Goal: Find specific page/section: Find specific page/section

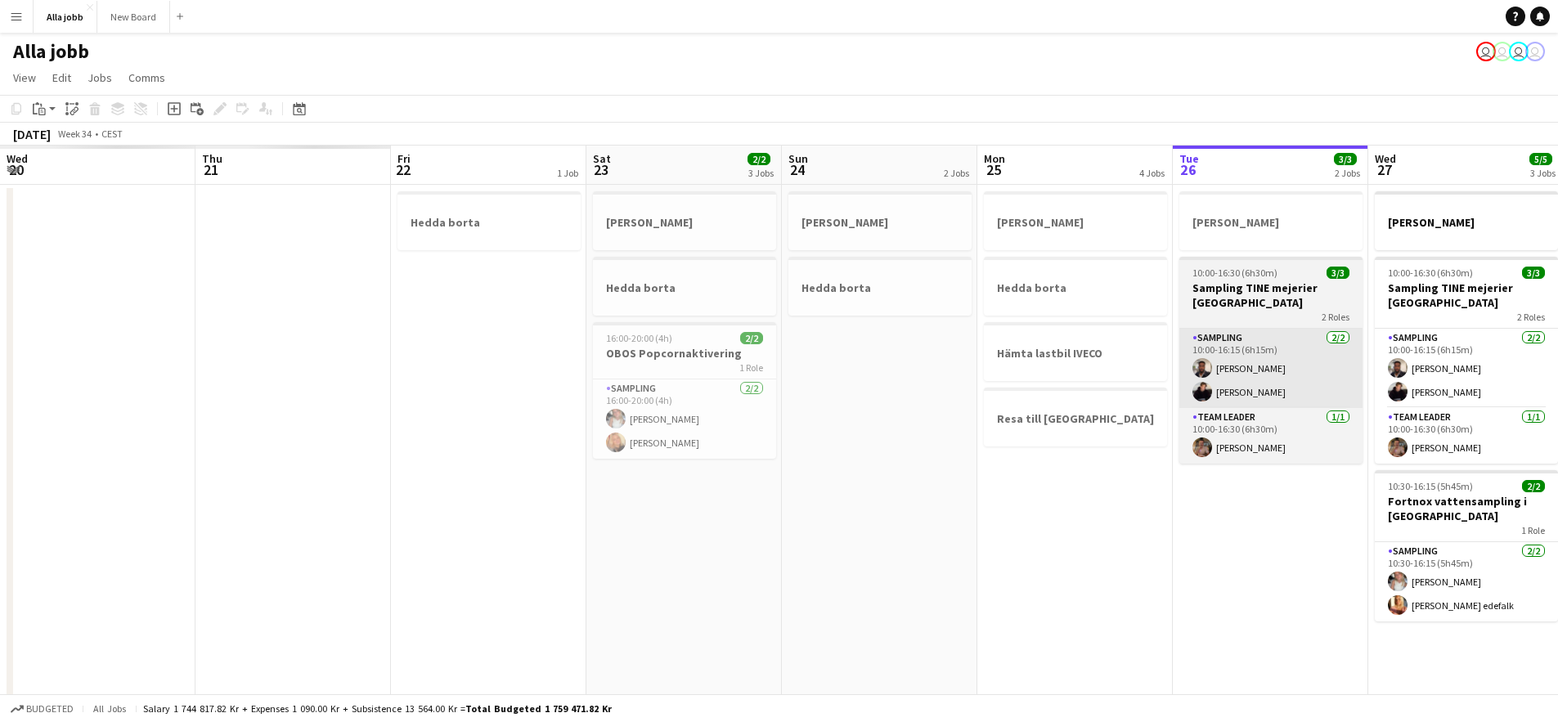
click at [1040, 312] on app-calendar-viewport "Wed 20 Thu 21 Fri 22 1 Job Sat 23 2/2 3 Jobs Sun 24 2 Jobs Mon 25 4 Jobs Tue 26…" at bounding box center [779, 526] width 1558 height 760
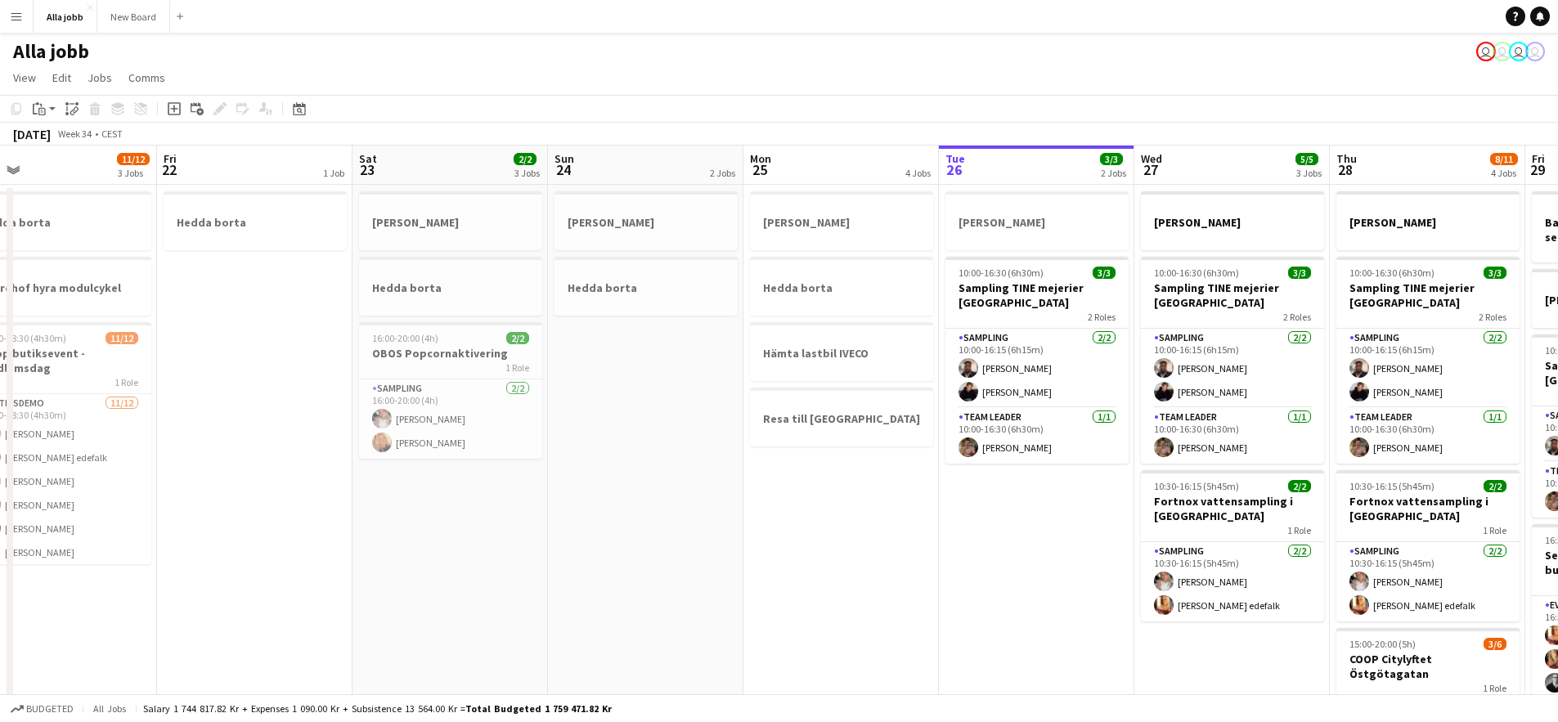
click at [904, 404] on app-calendar-viewport "Tue 19 1 Job Wed 20 1 Job Thu 21 11/12 3 Jobs Fri 22 1 Job Sat 23 2/2 3 Jobs Su…" at bounding box center [779, 526] width 1558 height 760
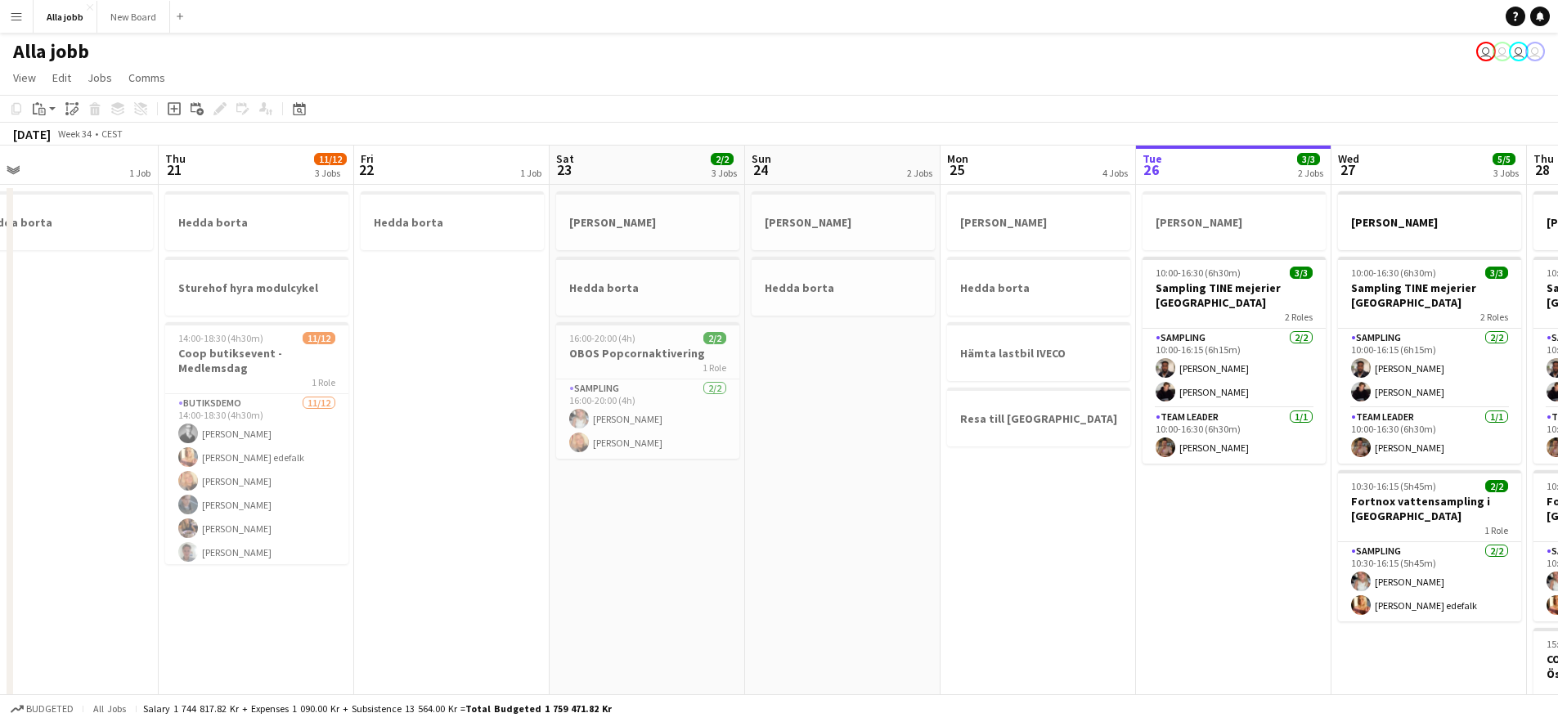
click at [1061, 487] on app-calendar-viewport "Mon 18 2 Jobs Tue 19 1 Job Wed 20 1 Job Thu 21 11/12 3 Jobs Fri 22 1 Job Sat 23…" at bounding box center [779, 526] width 1558 height 760
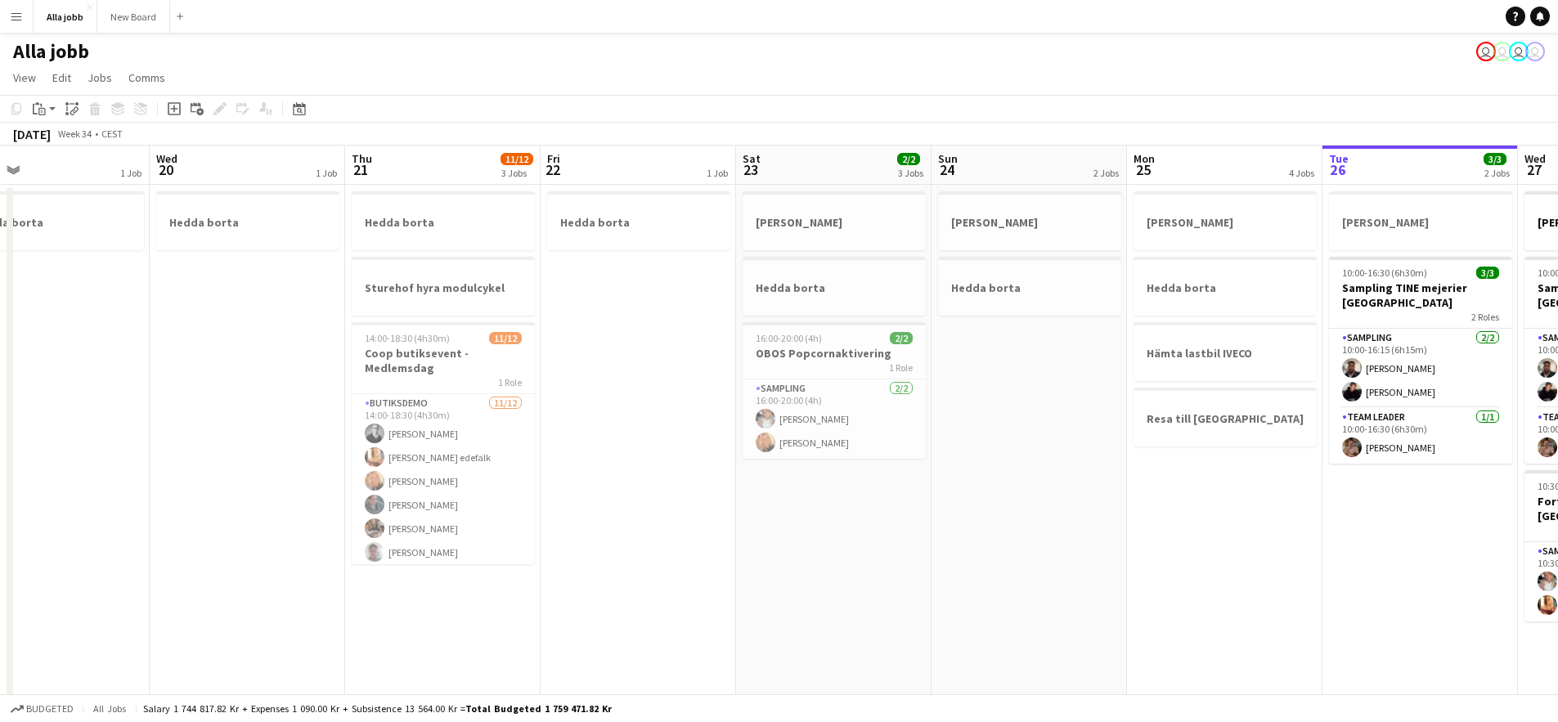
drag, startPoint x: 719, startPoint y: 500, endPoint x: 940, endPoint y: 488, distance: 221.9
click at [949, 488] on app-calendar-viewport "Sun 17 Mon 18 2 Jobs Tue 19 1 Job Wed 20 1 Job Thu 21 11/12 3 Jobs Fri 22 1 Job…" at bounding box center [779, 526] width 1558 height 760
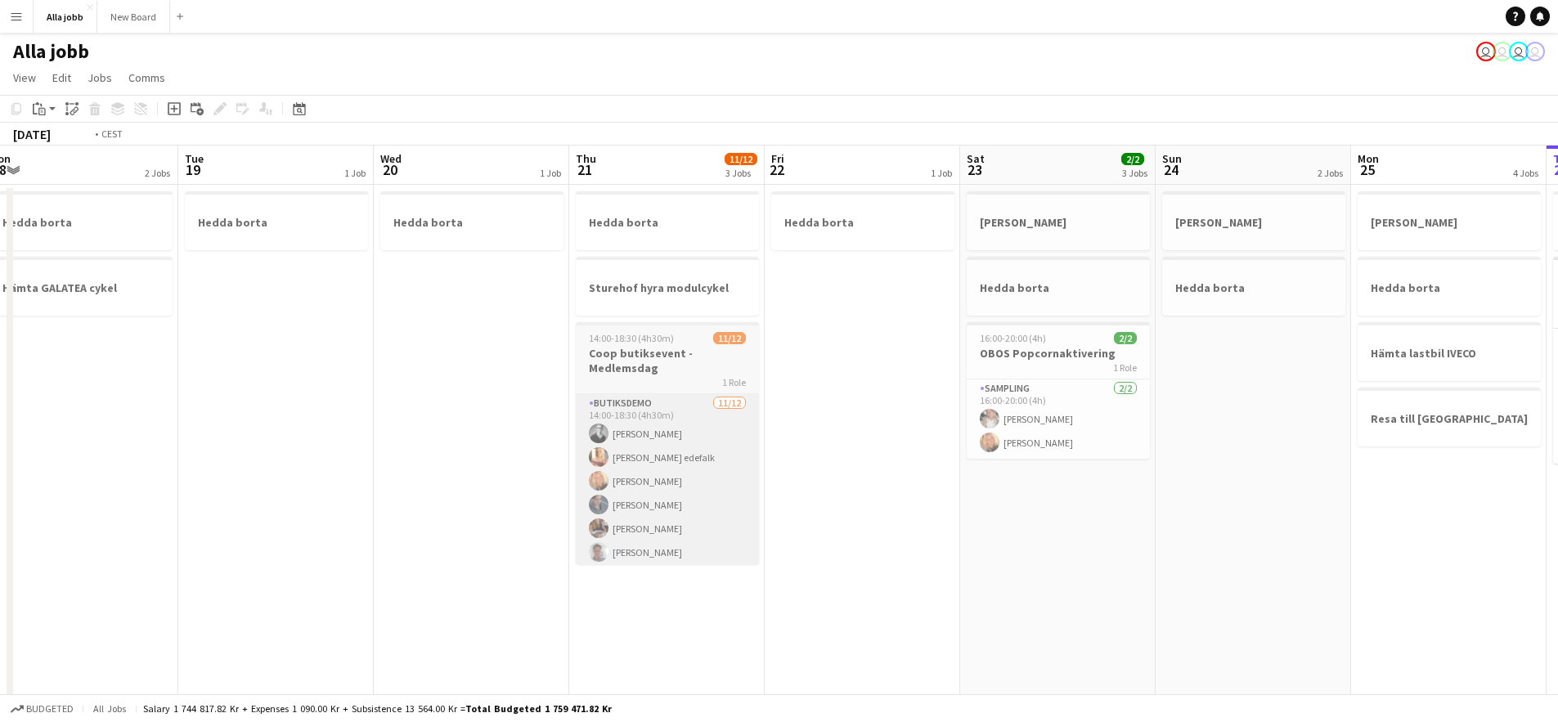
drag, startPoint x: 587, startPoint y: 486, endPoint x: 901, endPoint y: 486, distance: 314.0
click at [906, 487] on app-calendar-viewport "Sat 16 Sun 17 1 Job Mon 18 2 Jobs Tue 19 1 Job Wed 20 1 Job Thu 21 11/12 3 Jobs…" at bounding box center [779, 526] width 1558 height 760
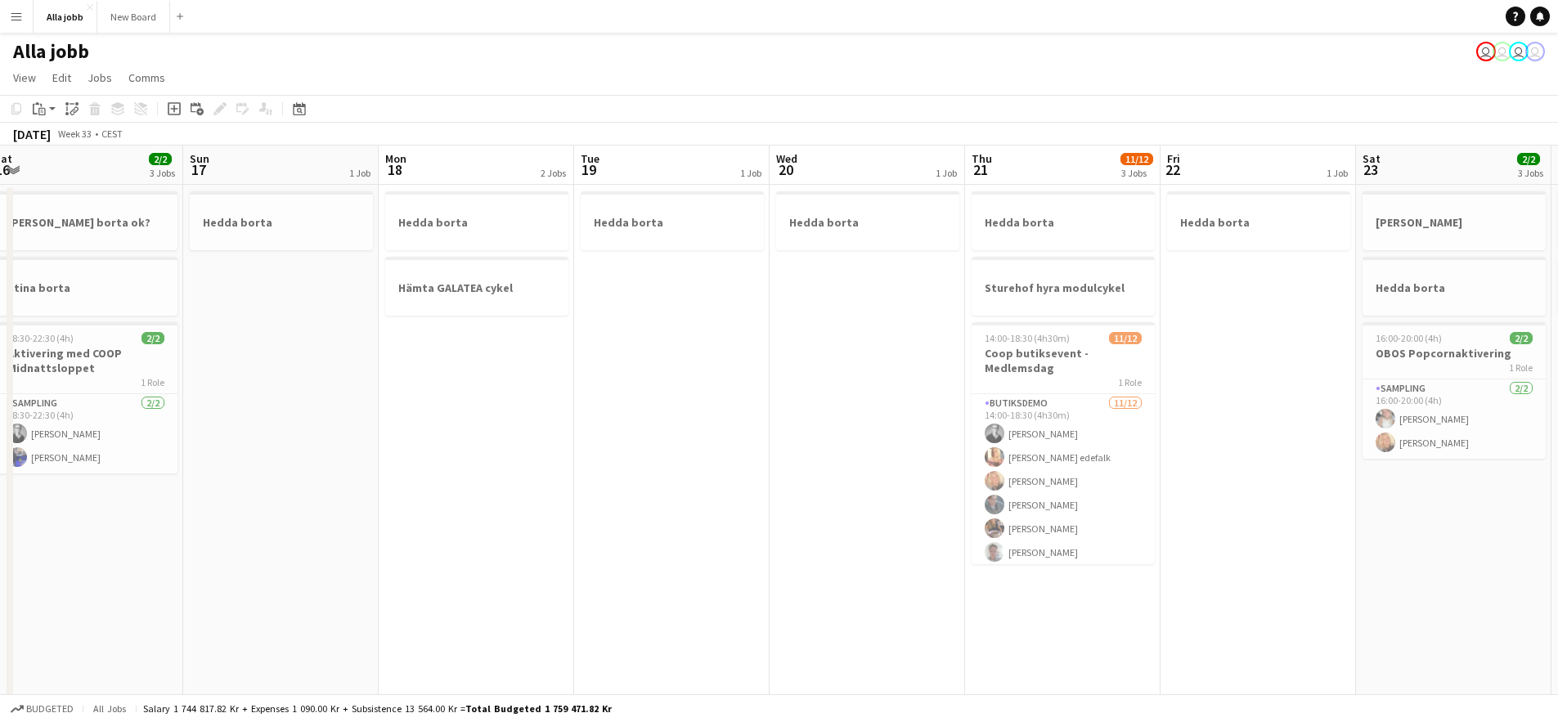
drag, startPoint x: 497, startPoint y: 405, endPoint x: 523, endPoint y: 403, distance: 25.4
click at [523, 403] on app-calendar-viewport "Thu 14 Fri 15 Sat 16 2/2 3 Jobs Sun 17 1 Job Mon 18 2 Jobs Tue 19 1 Job Wed 20 …" at bounding box center [779, 526] width 1558 height 760
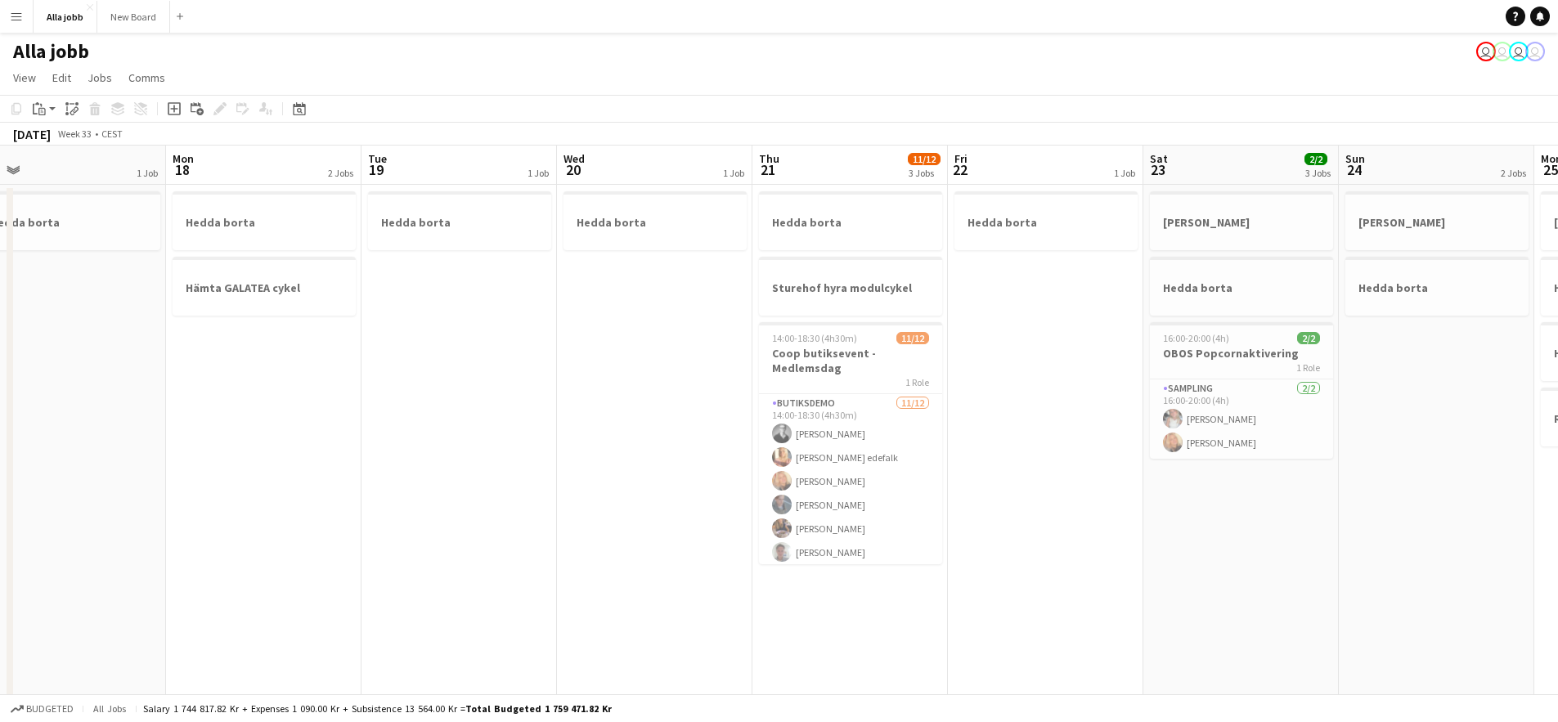
drag, startPoint x: 647, startPoint y: 413, endPoint x: 393, endPoint y: 388, distance: 255.6
click at [393, 388] on app-calendar-viewport "Thu 14 Fri 15 Sat 16 2/2 3 Jobs Sun 17 1 Job Mon 18 2 Jobs Tue 19 1 Job Wed 20 …" at bounding box center [779, 526] width 1558 height 760
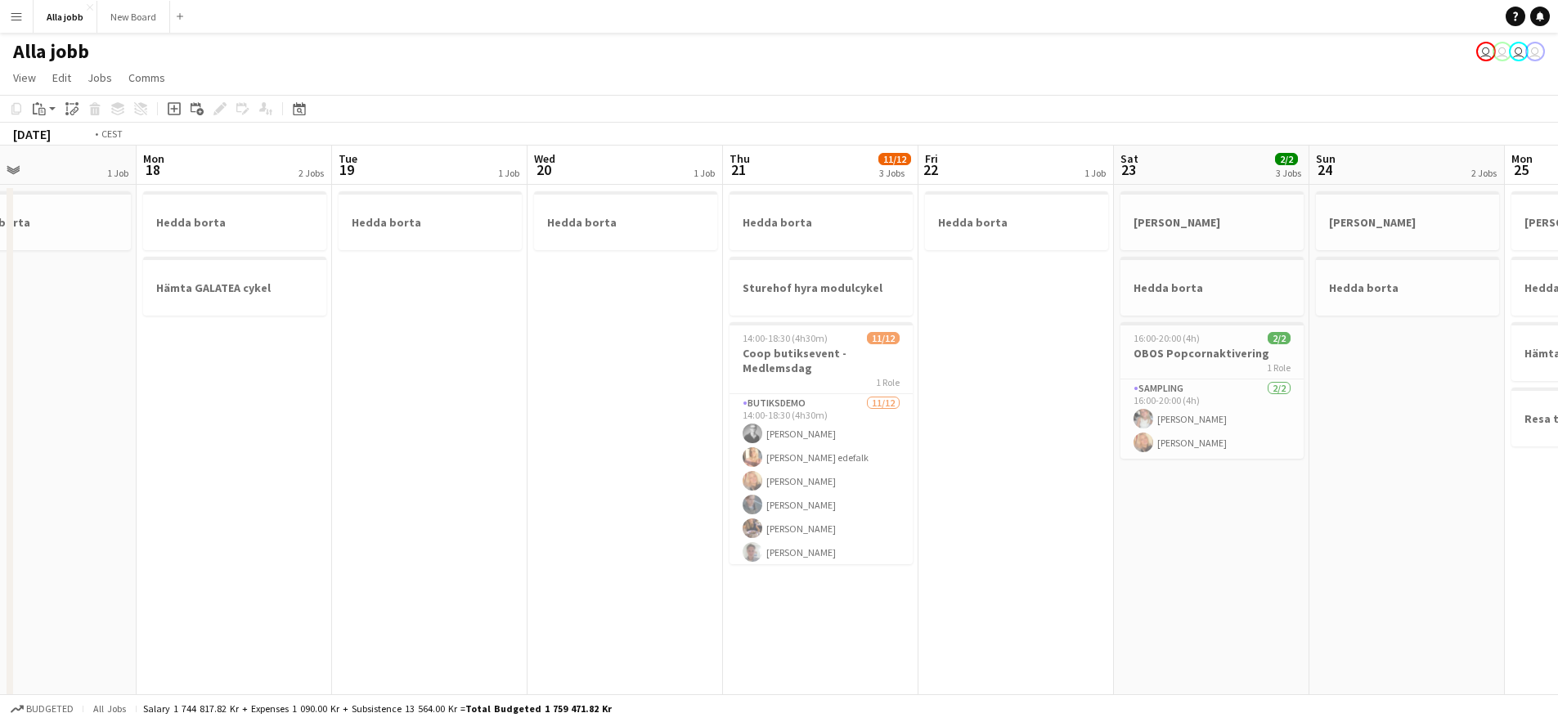
scroll to position [0, 546]
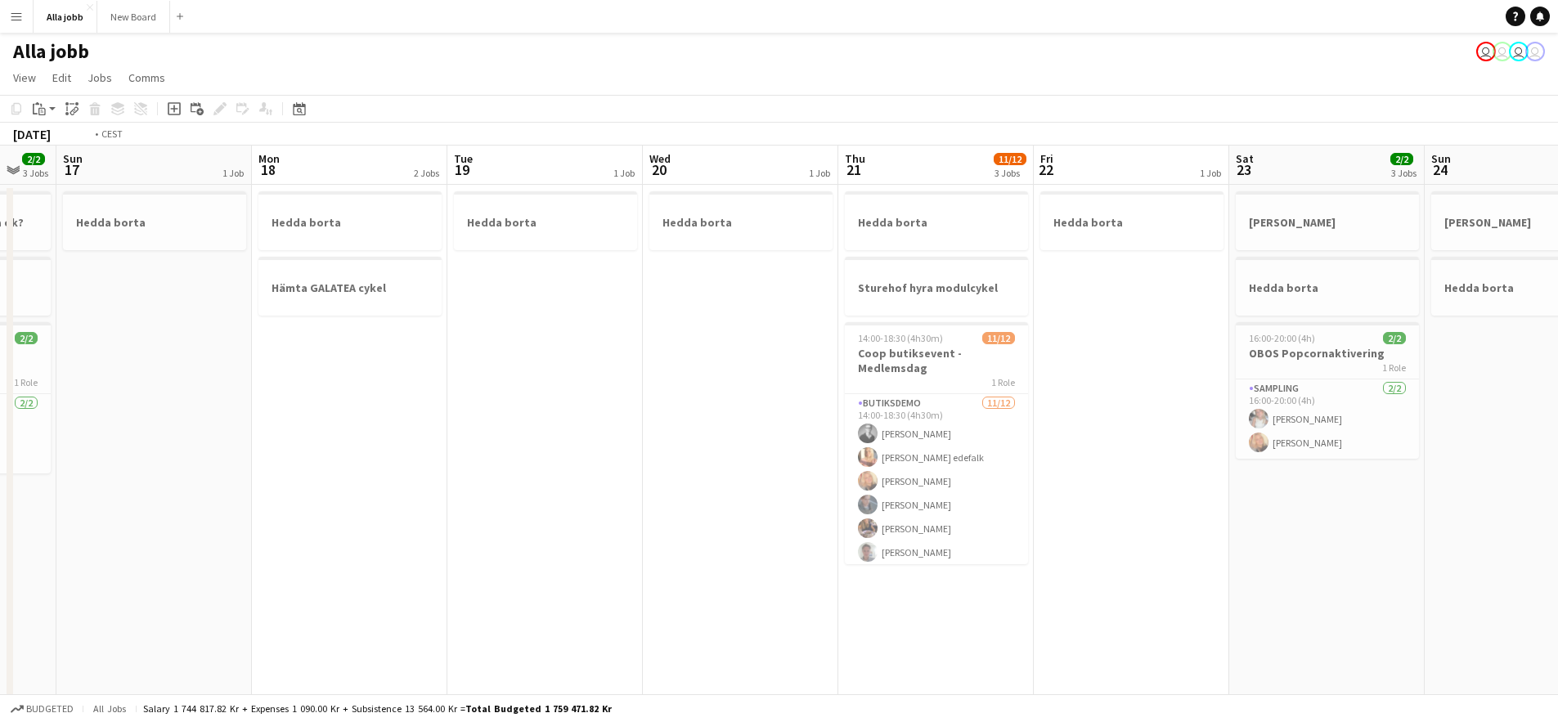
drag, startPoint x: 927, startPoint y: 434, endPoint x: 634, endPoint y: 452, distance: 294.1
click at [635, 452] on app-calendar-viewport "Thu 14 Fri 15 Sat 16 2/2 3 Jobs Sun 17 1 Job Mon 18 2 Jobs Tue 19 1 Job Wed 20 …" at bounding box center [779, 526] width 1558 height 760
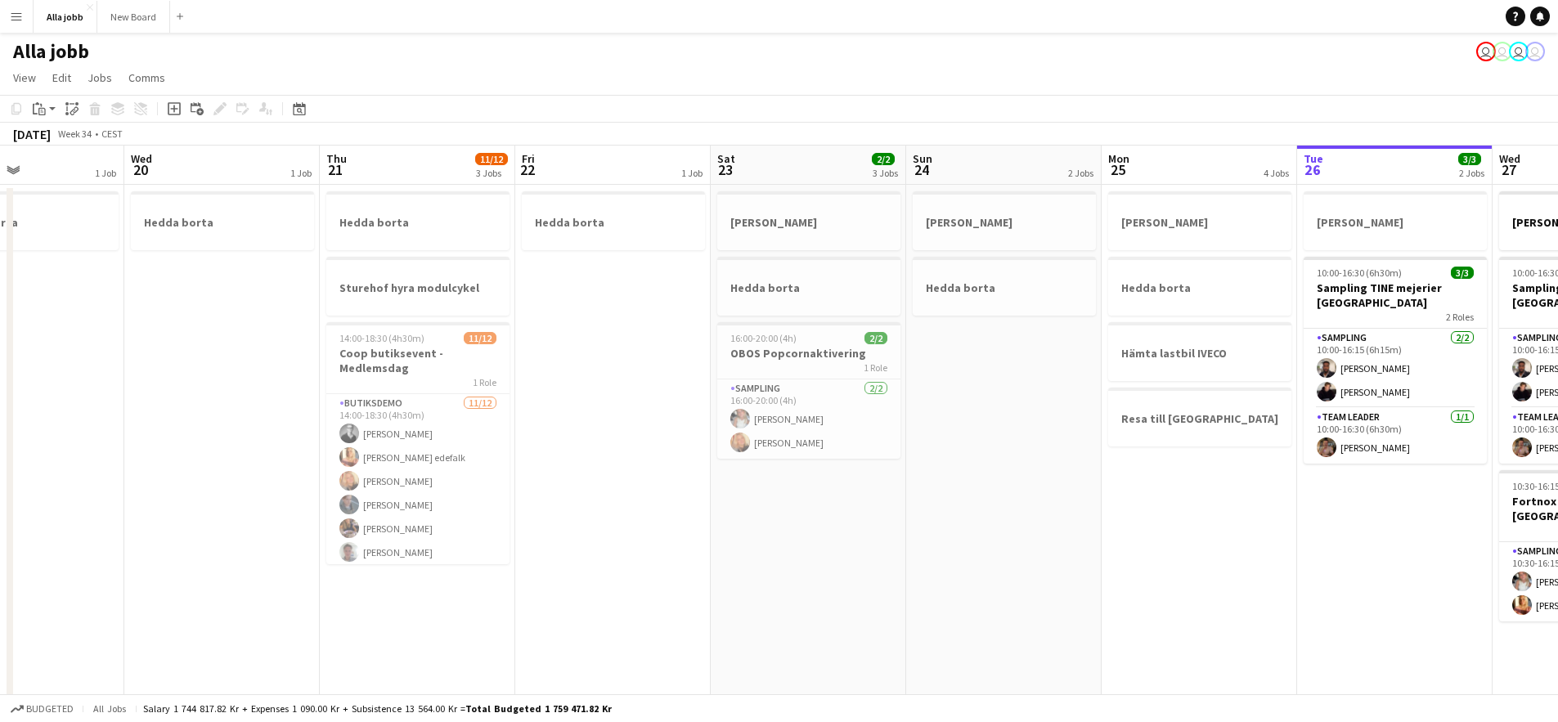
drag, startPoint x: 1043, startPoint y: 444, endPoint x: 699, endPoint y: 447, distance: 344.3
click at [698, 447] on app-calendar-viewport "Sun 17 1 Job Mon 18 2 Jobs Tue 19 1 Job Wed 20 1 Job Thu 21 11/12 3 Jobs Fri 22…" at bounding box center [779, 526] width 1558 height 760
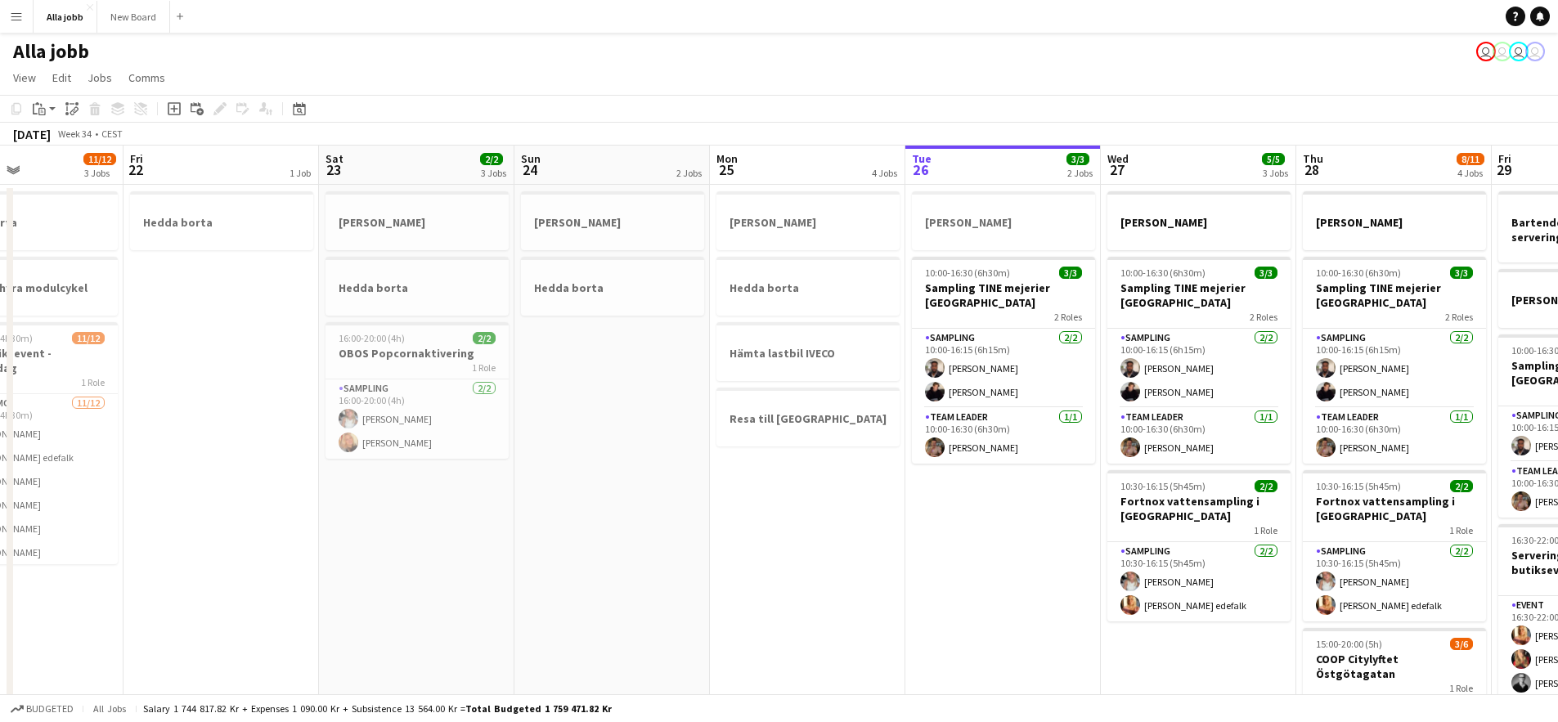
scroll to position [0, 530]
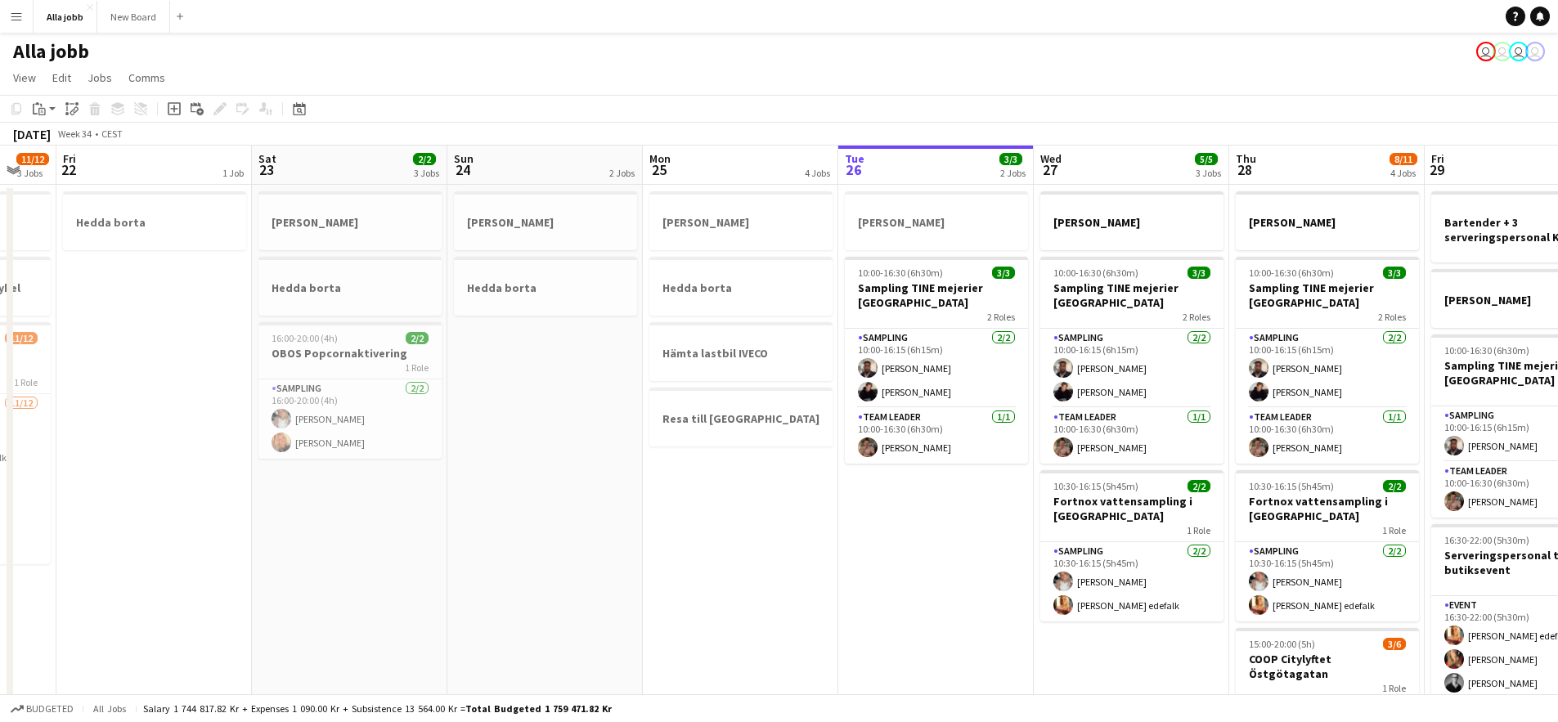
drag, startPoint x: 686, startPoint y: 500, endPoint x: 601, endPoint y: 492, distance: 85.4
click at [601, 492] on app-calendar-viewport "Tue 19 1 Job Wed 20 1 Job Thu 21 11/12 3 Jobs Fri 22 1 Job Sat 23 2/2 3 Jobs Su…" at bounding box center [779, 526] width 1558 height 760
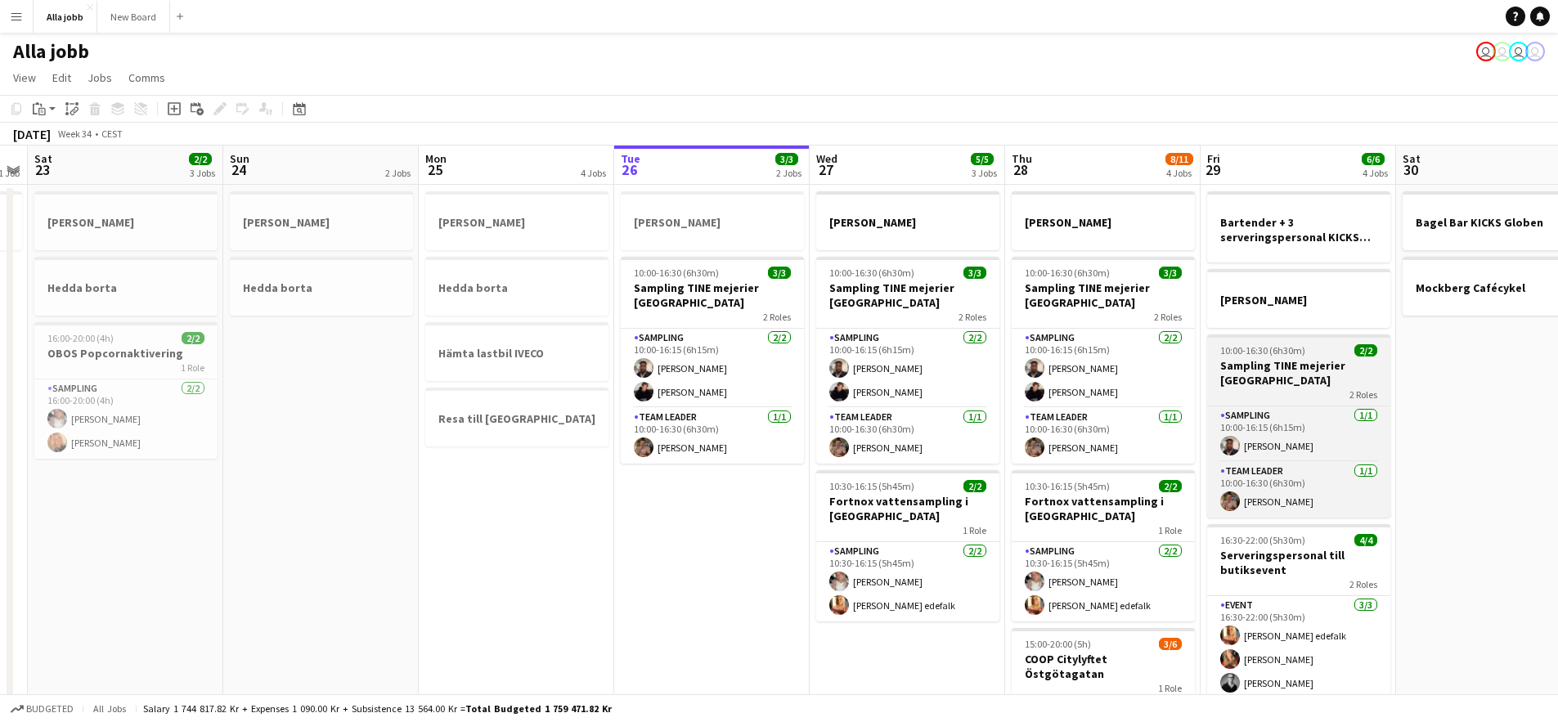
drag, startPoint x: 1292, startPoint y: 413, endPoint x: 997, endPoint y: 395, distance: 295.8
click at [1001, 396] on app-calendar-viewport "Wed 20 1 Job Thu 21 11/12 3 Jobs Fri 22 1 Job Sat 23 2/2 3 Jobs Sun 24 2 Jobs M…" at bounding box center [779, 526] width 1558 height 760
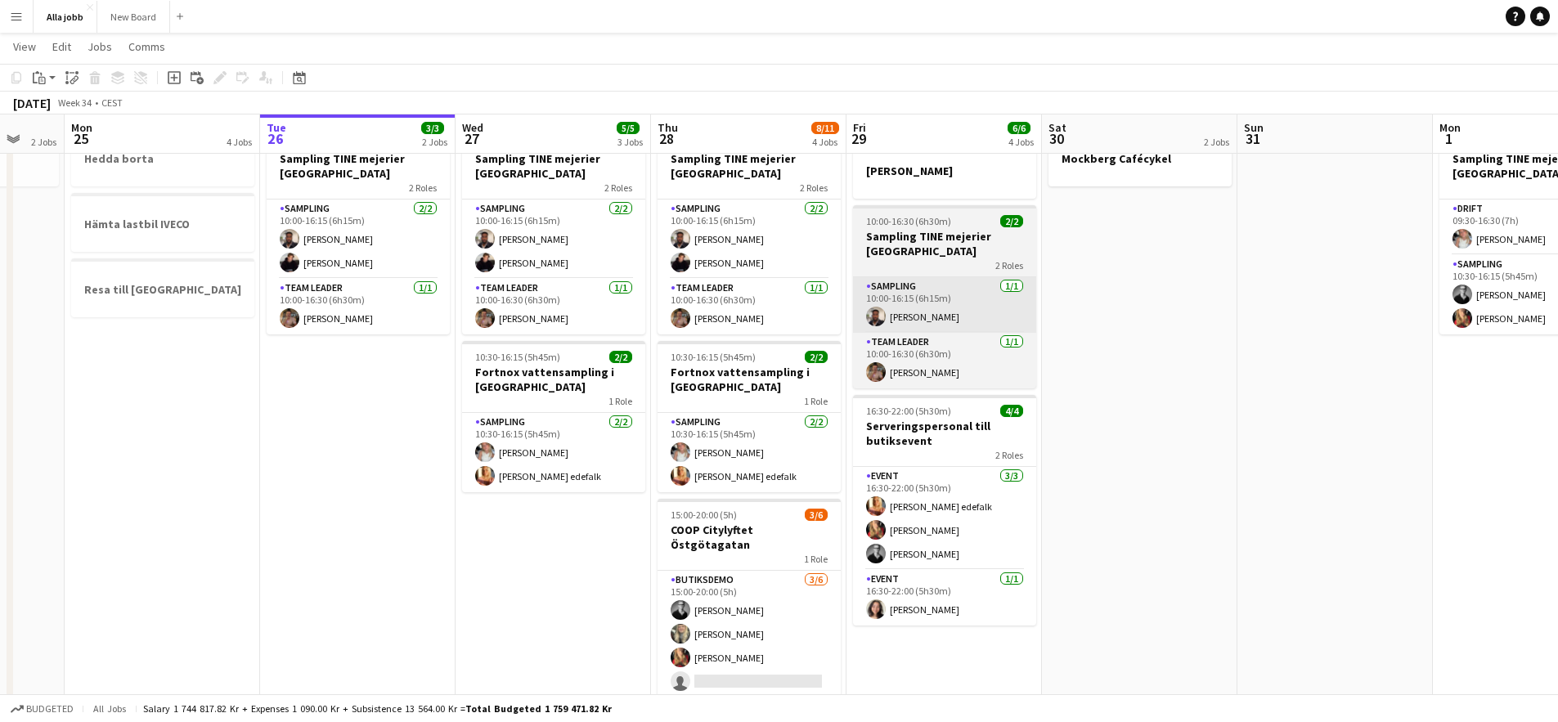
scroll to position [0, 0]
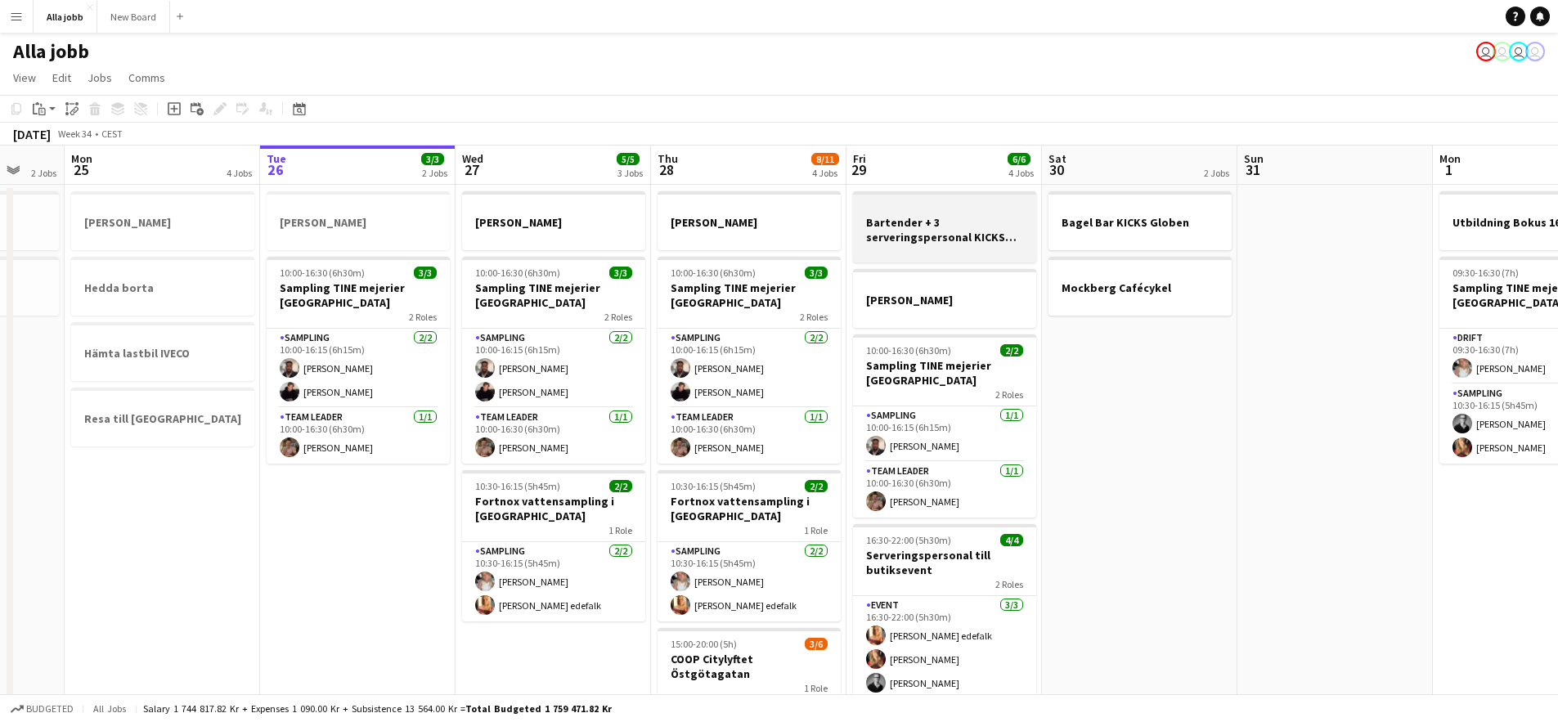
click at [909, 236] on h3 "Bartender + 3 serveringspersonal KICKS Globen" at bounding box center [944, 229] width 183 height 29
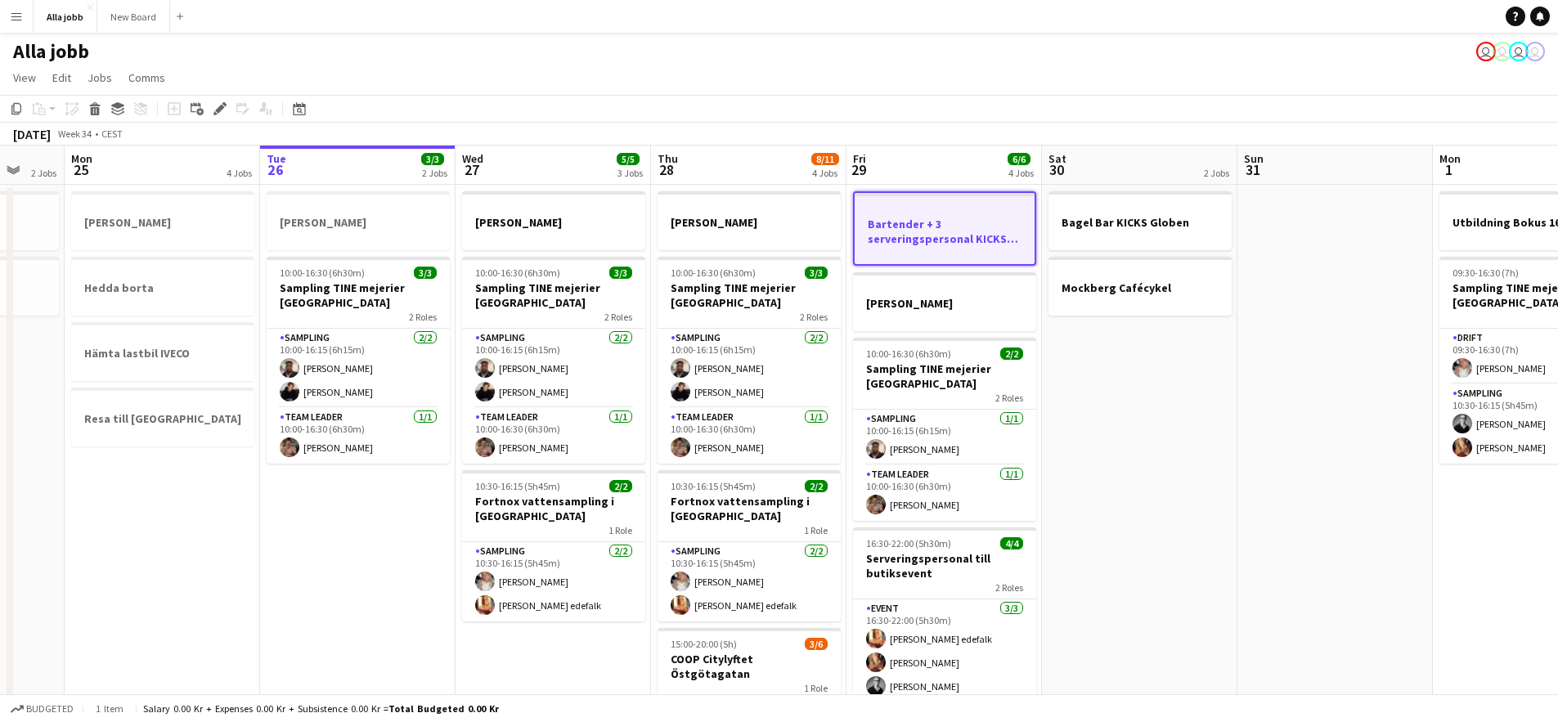
click at [1195, 401] on app-date-cell "Bagel Bar KICKS Globen Mockberg Cafécykel" at bounding box center [1139, 545] width 195 height 720
